Goal: Book appointment/travel/reservation

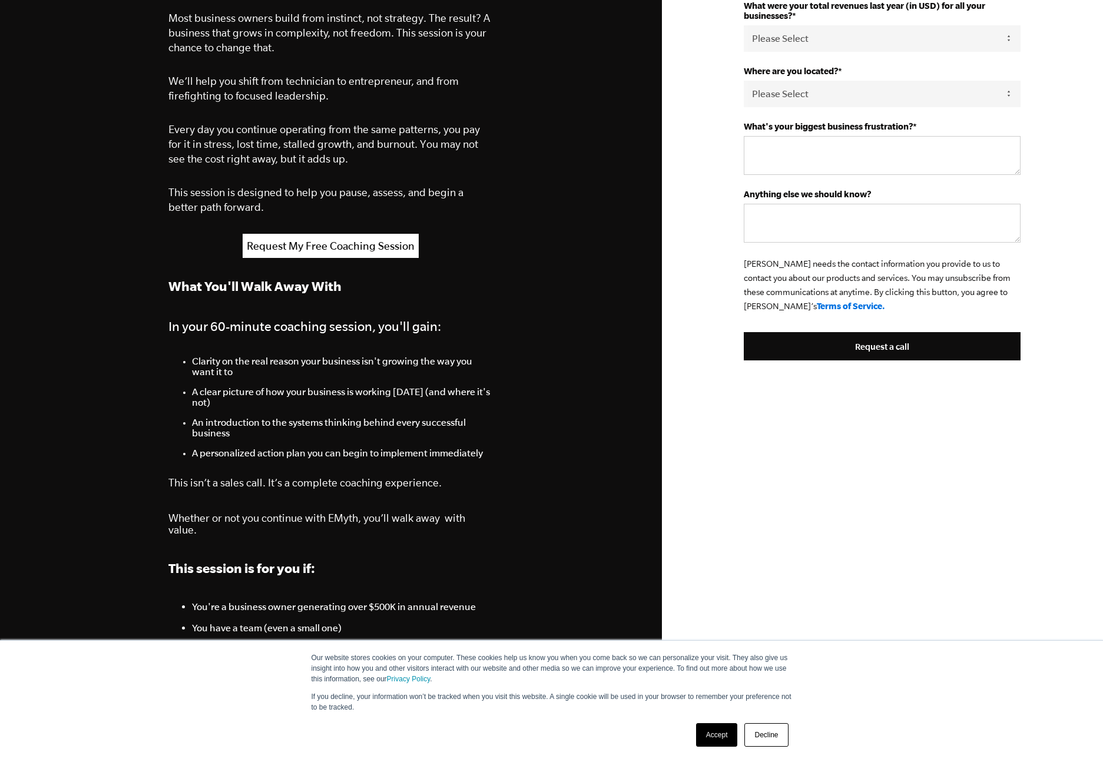
scroll to position [430, 0]
click at [718, 732] on link "Accept" at bounding box center [717, 735] width 42 height 24
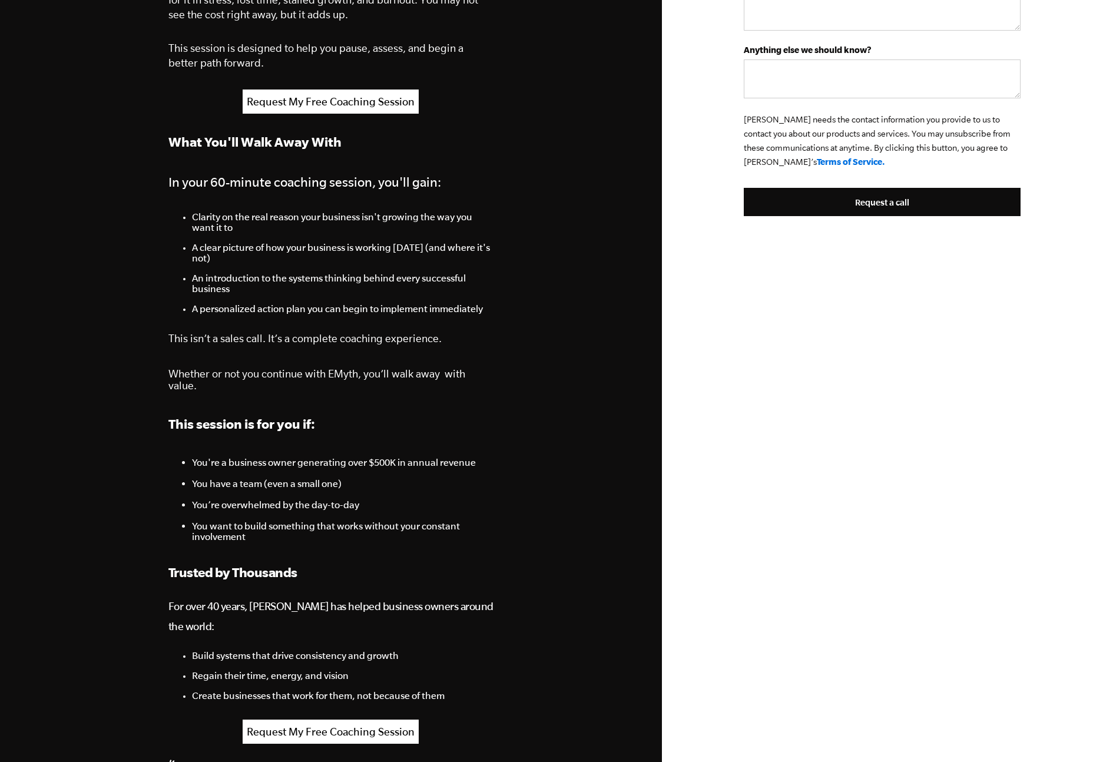
scroll to position [0, 0]
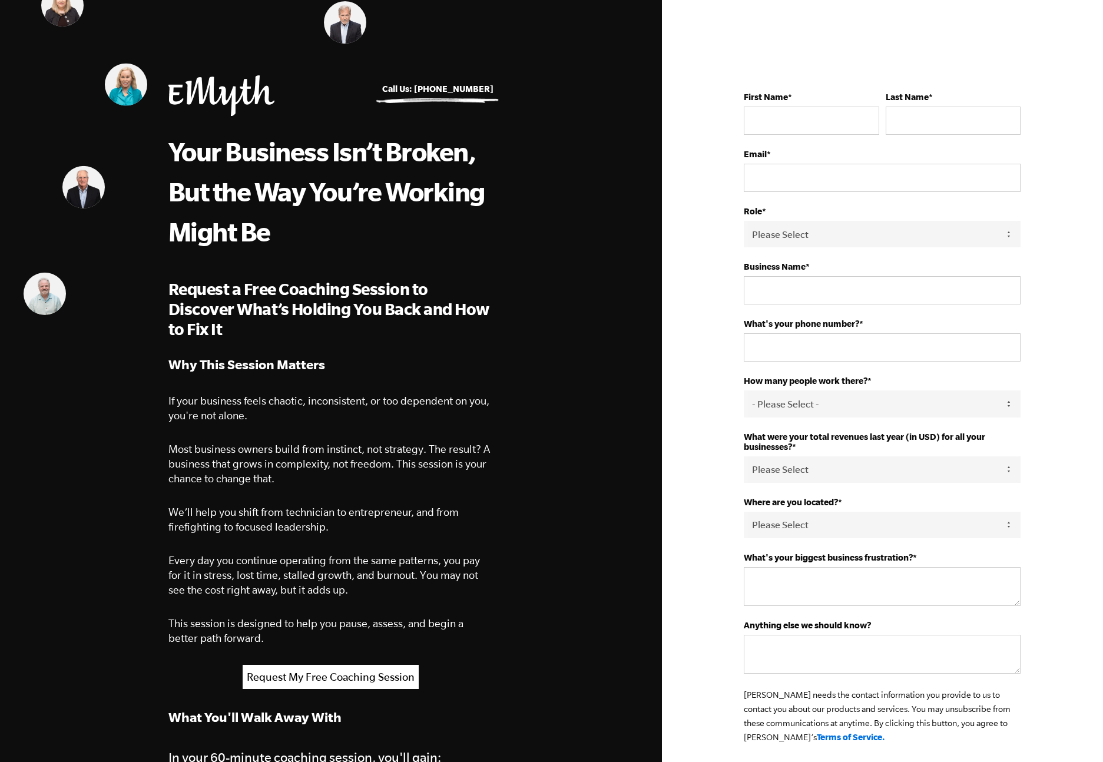
click at [89, 190] on img at bounding box center [83, 187] width 42 height 42
